Goal: Task Accomplishment & Management: Manage account settings

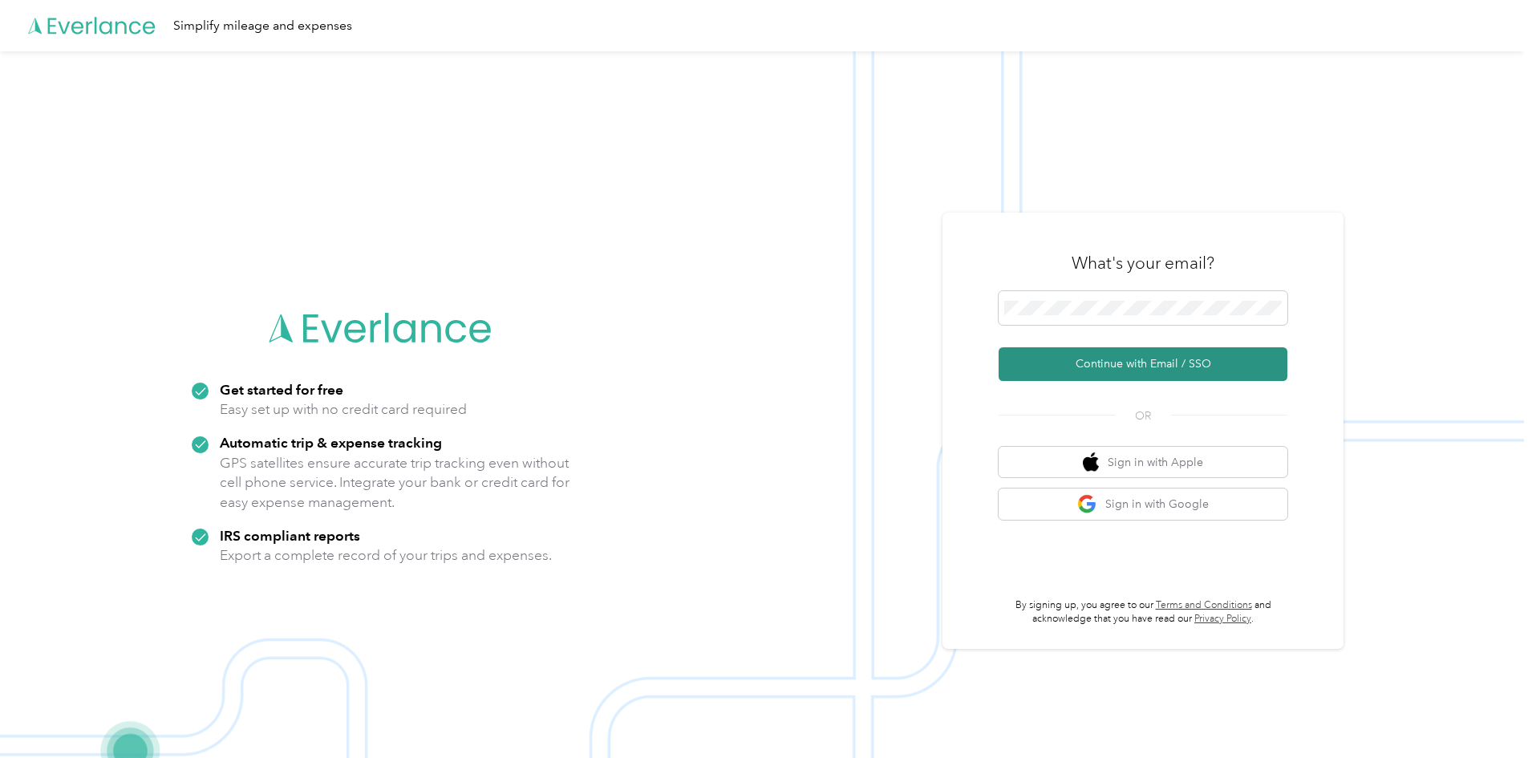
click at [1169, 366] on button "Continue with Email / SSO" at bounding box center [1143, 364] width 289 height 34
